Goal: Information Seeking & Learning: Learn about a topic

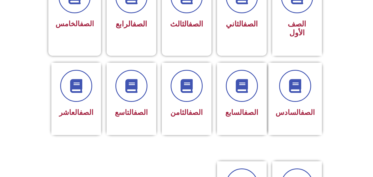
scroll to position [180, 0]
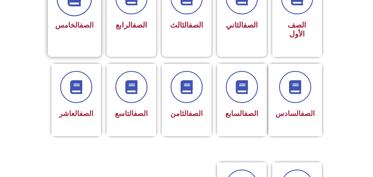
click at [78, 19] on div "الصف الخامس" at bounding box center [74, 8] width 38 height 50
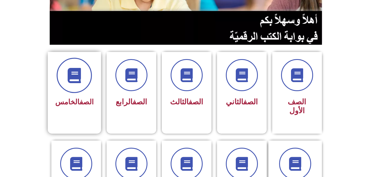
click at [79, 75] on icon at bounding box center [74, 75] width 15 height 15
click at [77, 100] on span "الصف الخامس" at bounding box center [74, 102] width 38 height 8
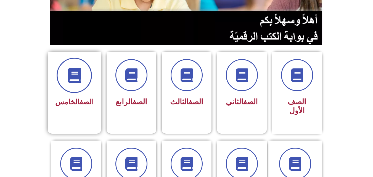
click at [77, 68] on icon at bounding box center [74, 75] width 15 height 15
click at [78, 80] on icon at bounding box center [74, 75] width 15 height 15
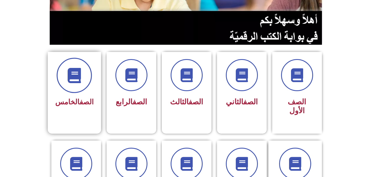
click at [92, 77] on span at bounding box center [74, 75] width 35 height 35
click at [78, 76] on icon at bounding box center [74, 75] width 15 height 15
click at [89, 97] on div "الصف الخامس" at bounding box center [74, 103] width 38 height 14
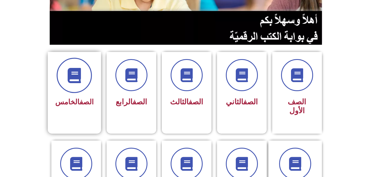
click at [80, 69] on icon at bounding box center [74, 75] width 15 height 15
click at [82, 85] on span at bounding box center [74, 75] width 35 height 35
click at [80, 102] on link "الصف" at bounding box center [87, 102] width 14 height 8
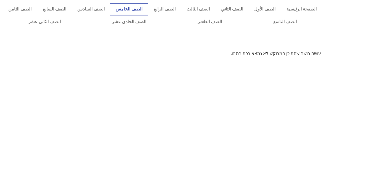
click at [144, 9] on link "الصف الخامس" at bounding box center [129, 9] width 38 height 13
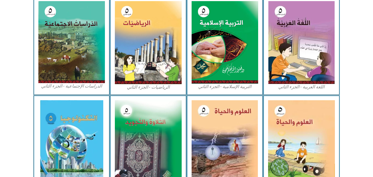
scroll to position [318, 0]
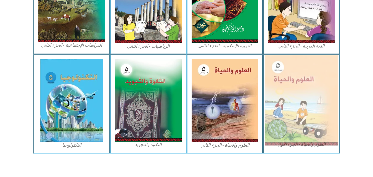
click at [314, 115] on img at bounding box center [301, 100] width 73 height 90
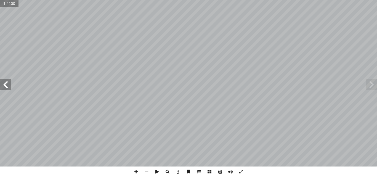
click at [8, 85] on span at bounding box center [5, 84] width 11 height 11
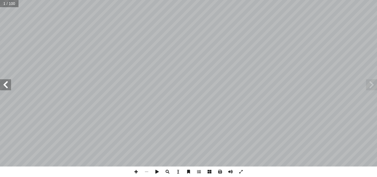
click at [8, 85] on span at bounding box center [5, 84] width 11 height 11
click at [376, 82] on span at bounding box center [371, 84] width 11 height 11
click at [136, 173] on span at bounding box center [136, 172] width 10 height 10
